Goal: Task Accomplishment & Management: Complete application form

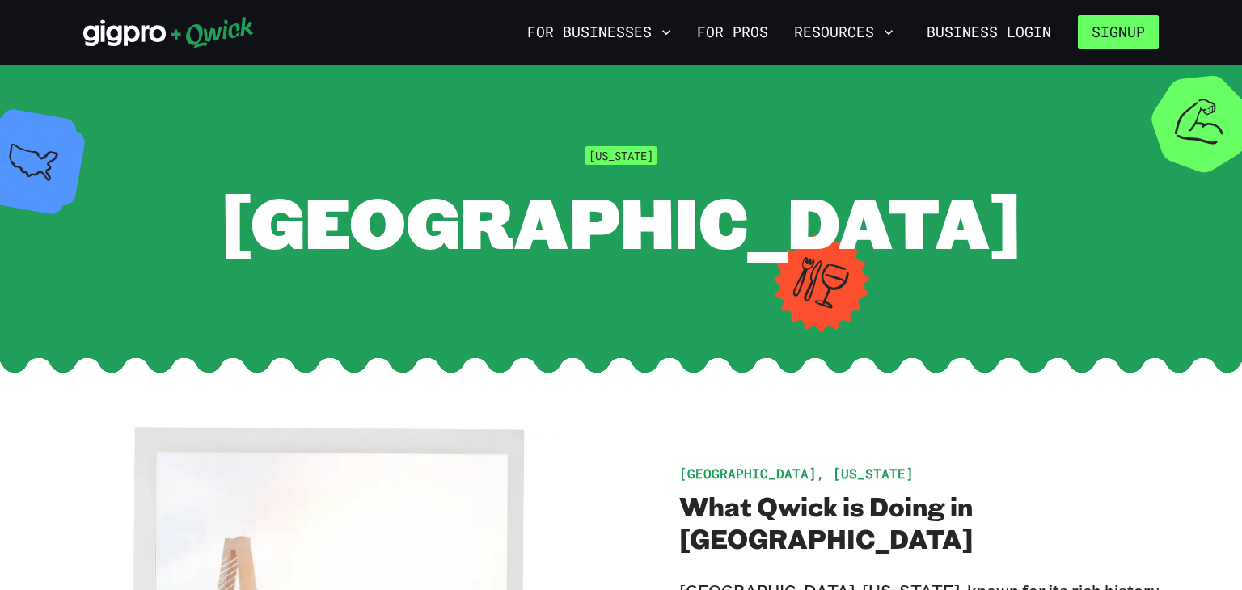
click at [1130, 36] on button "Signup" at bounding box center [1118, 32] width 81 height 34
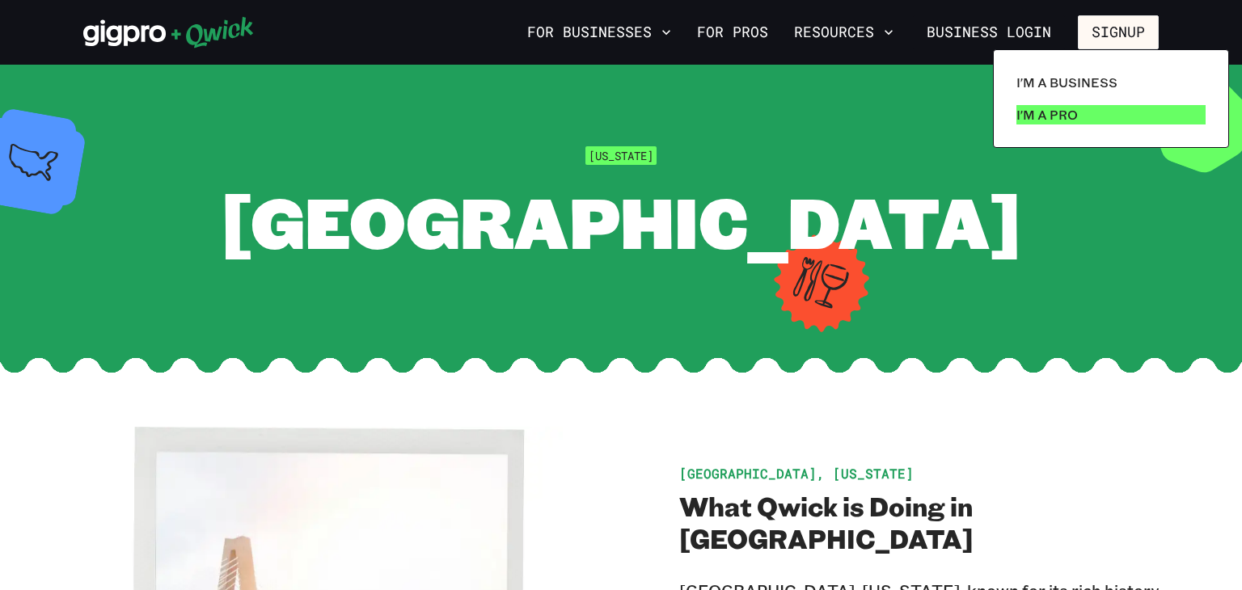
click at [1063, 120] on p "I'm a Pro" at bounding box center [1047, 114] width 61 height 19
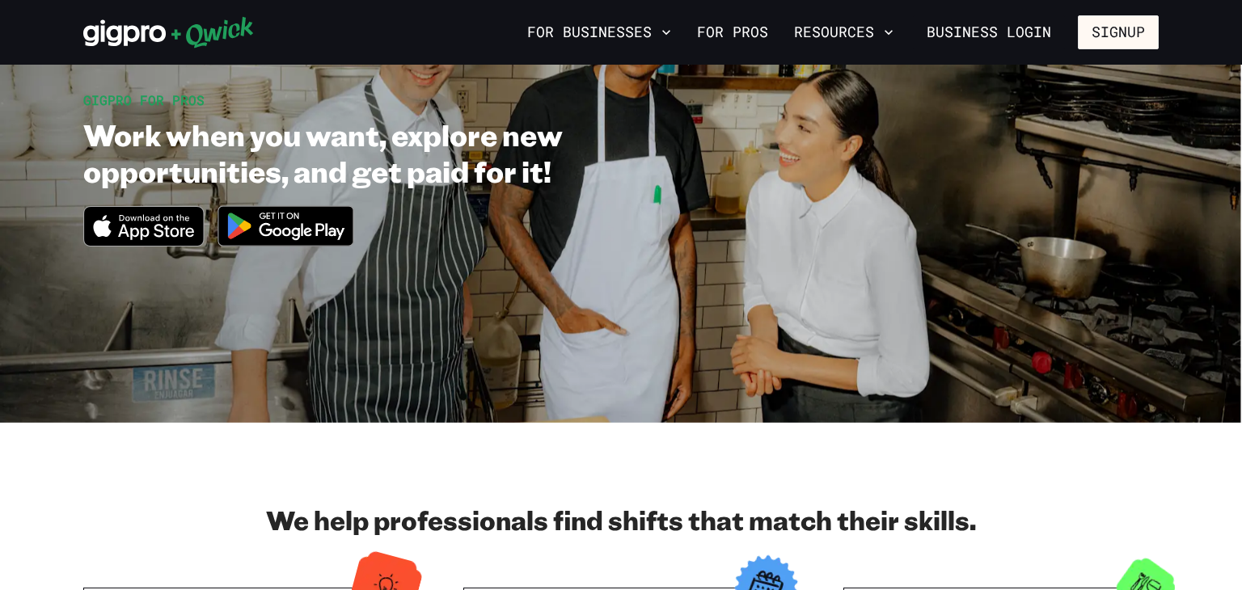
scroll to position [128, 0]
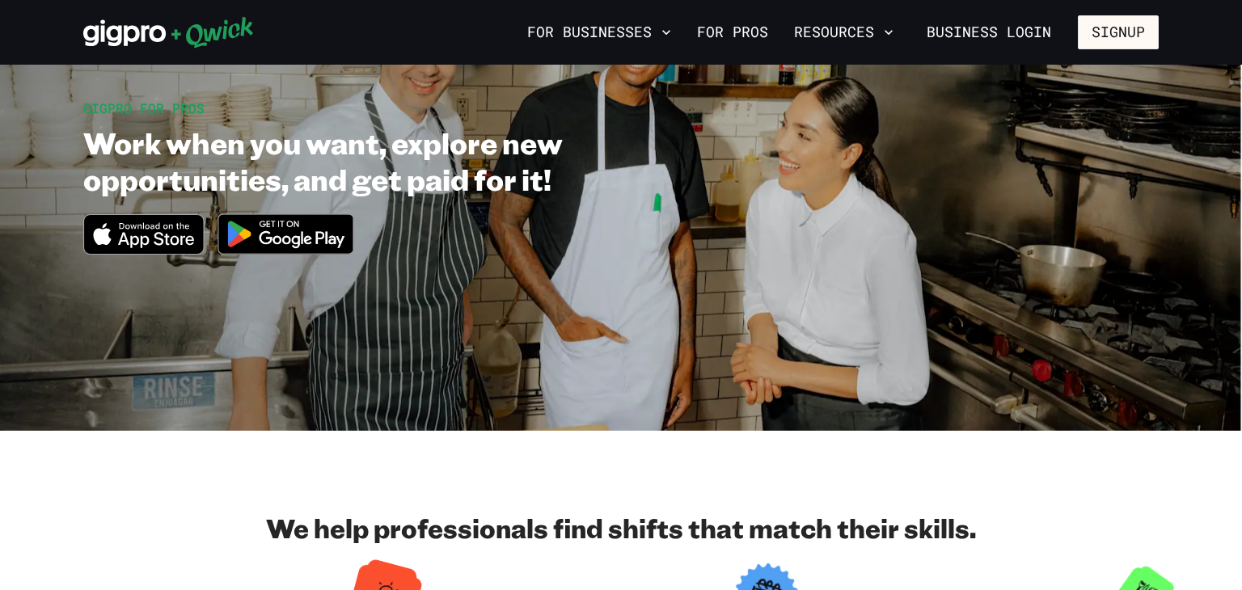
click at [290, 230] on img at bounding box center [286, 234] width 157 height 61
